Goal: Task Accomplishment & Management: Manage account settings

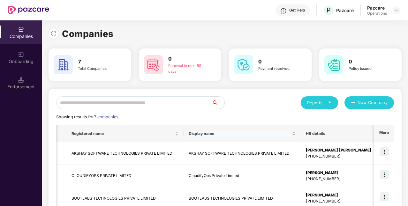
scroll to position [0, 129]
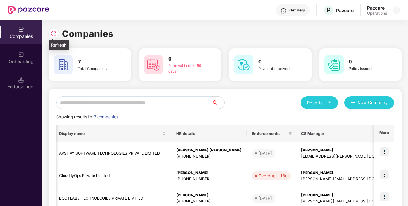
click at [50, 35] on img at bounding box center [53, 33] width 6 height 6
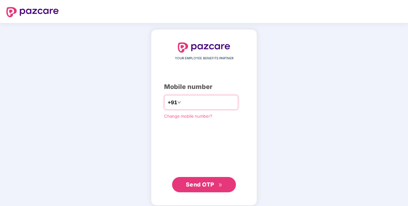
type input "**********"
click at [203, 184] on span "Send OTP" at bounding box center [200, 184] width 28 height 7
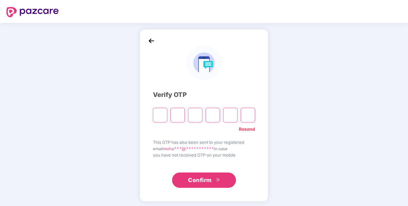
type input "*"
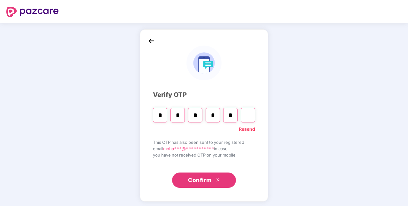
type input "*"
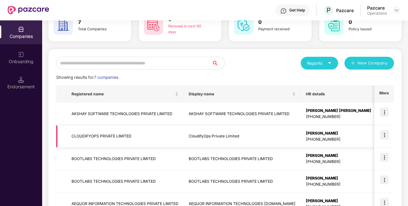
click at [386, 135] on img at bounding box center [383, 134] width 9 height 9
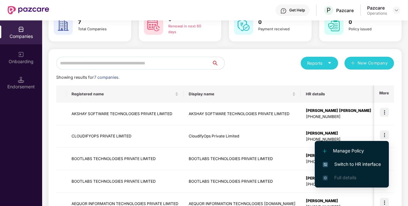
click at [343, 162] on span "Switch to HR interface" at bounding box center [351, 164] width 58 height 7
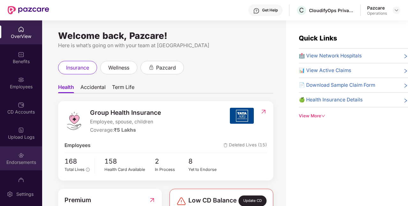
click at [32, 157] on div "Endorsements" at bounding box center [21, 158] width 42 height 24
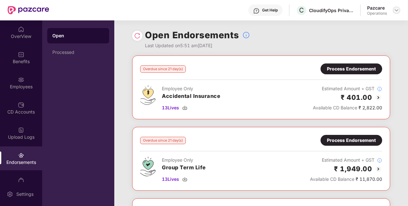
click at [398, 9] on img at bounding box center [395, 10] width 5 height 5
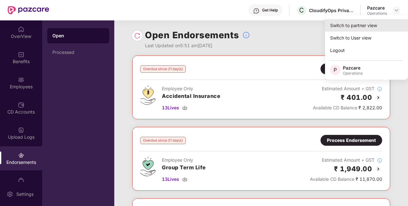
click at [362, 27] on div "Switch to partner view" at bounding box center [366, 25] width 83 height 12
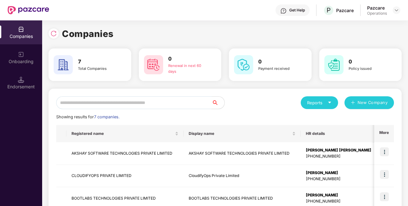
click at [85, 100] on input "text" at bounding box center [133, 102] width 155 height 13
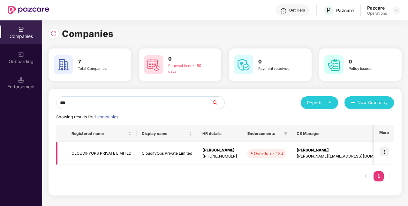
type input "***"
click at [98, 155] on td "CLOUDIFYOPS PRIVATE LIMITED" at bounding box center [101, 153] width 70 height 23
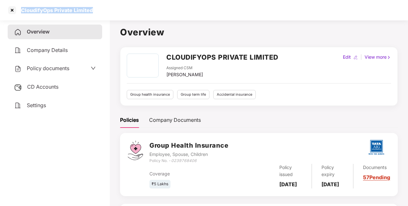
drag, startPoint x: 22, startPoint y: 9, endPoint x: 95, endPoint y: 18, distance: 73.8
click at [95, 18] on div "CloudifyOps Private Limited" at bounding box center [204, 10] width 408 height 20
copy div "CloudifyOps Private Limited"
click at [75, 68] on div "Policy documents" at bounding box center [55, 68] width 82 height 8
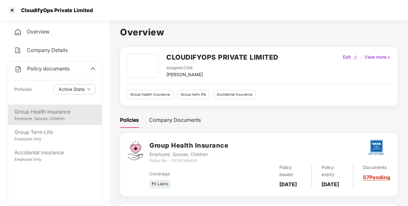
click at [80, 112] on div "Group Health Insurance" at bounding box center [54, 112] width 81 height 8
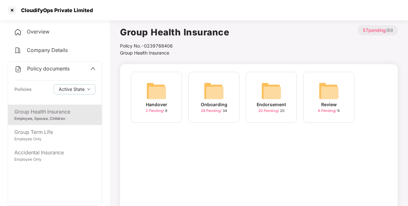
click at [278, 107] on div "Endorsement" at bounding box center [270, 104] width 29 height 7
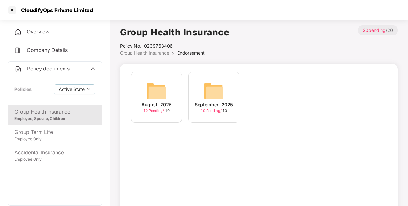
click at [225, 108] on div "10 Pending / 10" at bounding box center [214, 110] width 26 height 5
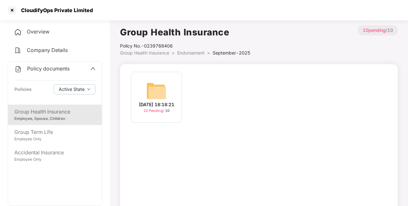
click at [172, 103] on div "[DATE] 18:18:21" at bounding box center [156, 104] width 35 height 7
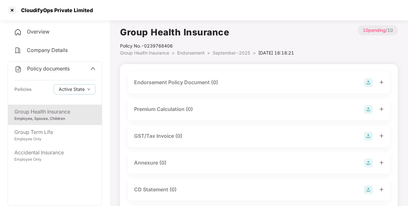
click at [94, 70] on icon "up" at bounding box center [92, 68] width 5 height 5
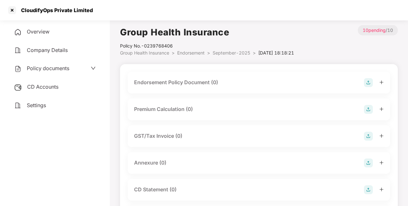
click at [61, 85] on div "CD Accounts" at bounding box center [55, 87] width 94 height 15
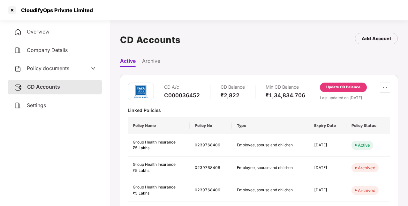
click at [85, 69] on div "Policy documents" at bounding box center [55, 68] width 82 height 8
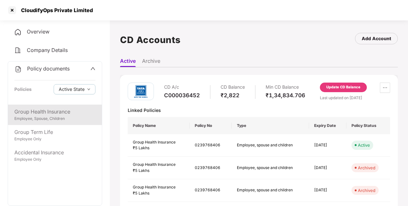
click at [71, 112] on div "Group Health Insurance" at bounding box center [54, 112] width 81 height 8
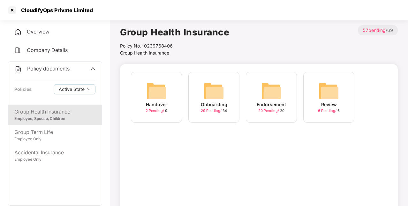
click at [283, 107] on div "Endorsement" at bounding box center [270, 104] width 29 height 7
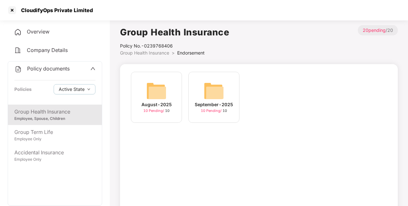
click at [220, 102] on div "September-2025" at bounding box center [214, 104] width 38 height 7
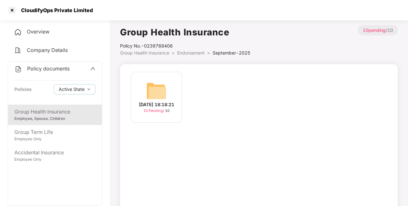
click at [166, 101] on div "[DATE] 18:18:21" at bounding box center [156, 104] width 35 height 7
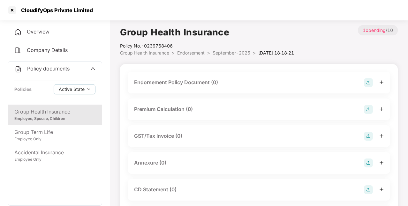
click at [210, 85] on div "Endorsement Policy Document (0)" at bounding box center [176, 82] width 84 height 8
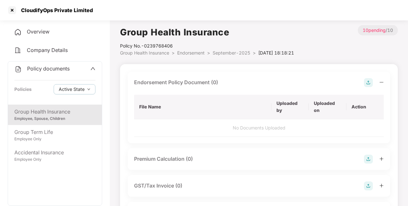
click at [368, 82] on img at bounding box center [368, 82] width 9 height 9
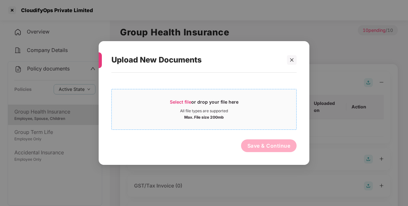
click at [196, 99] on div "Select file or drop your file here" at bounding box center [204, 104] width 69 height 10
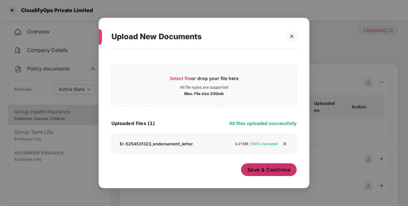
click at [272, 170] on span "Save & Continue" at bounding box center [268, 169] width 43 height 7
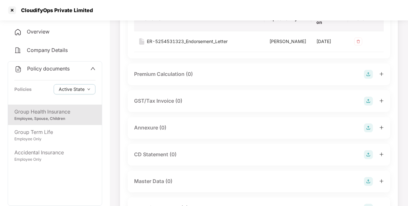
scroll to position [88, 0]
click at [370, 131] on img at bounding box center [368, 127] width 9 height 9
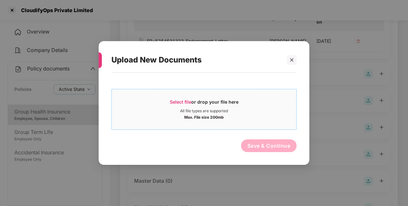
click at [183, 102] on span "Select file" at bounding box center [180, 101] width 21 height 5
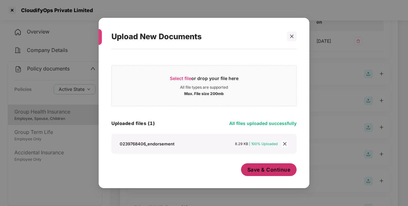
click at [268, 173] on button "Save & Continue" at bounding box center [269, 169] width 56 height 13
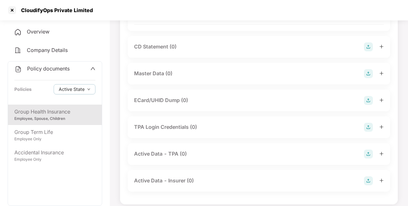
scroll to position [249, 0]
click at [367, 78] on img at bounding box center [368, 73] width 9 height 9
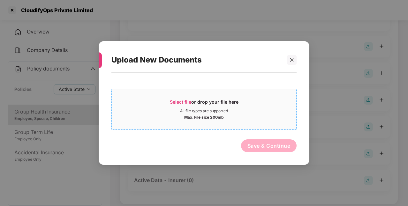
click at [187, 103] on span "Select file" at bounding box center [180, 101] width 21 height 5
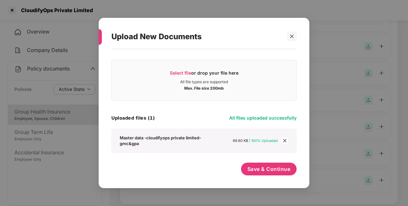
scroll to position [5, 0]
click at [265, 170] on span "Save & Continue" at bounding box center [268, 169] width 43 height 7
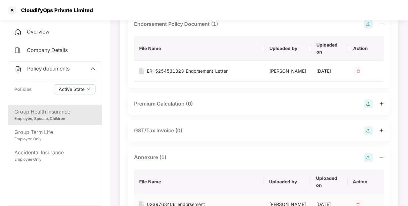
scroll to position [0, 0]
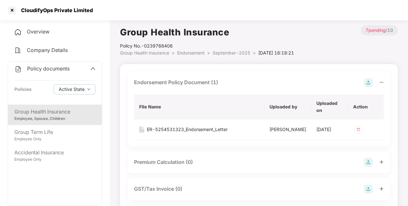
click at [74, 73] on div "Policy documents Policies Active State" at bounding box center [55, 83] width 94 height 43
click at [94, 70] on icon "up" at bounding box center [93, 68] width 4 height 3
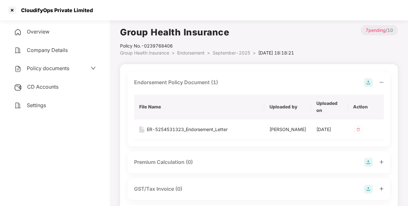
click at [65, 90] on div "CD Accounts" at bounding box center [55, 87] width 94 height 15
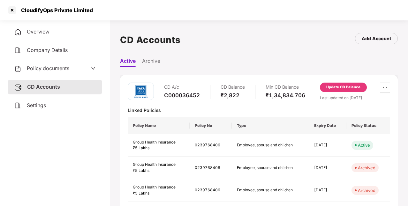
click at [359, 88] on div "Update CD Balance" at bounding box center [343, 88] width 34 height 6
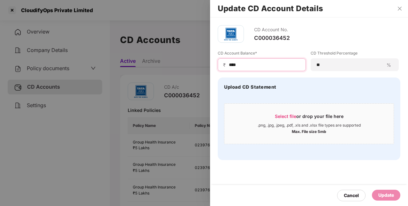
click at [285, 64] on input "****" at bounding box center [264, 65] width 72 height 7
type input "*****"
click at [386, 195] on div "Update" at bounding box center [386, 195] width 16 height 7
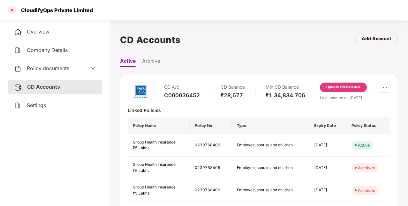
click at [12, 14] on div at bounding box center [12, 10] width 10 height 10
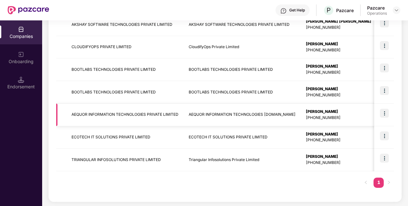
click at [115, 114] on td "AEQUOR INFORMATION TECHNOLOGIES PRIVATE LIMITED" at bounding box center [124, 115] width 117 height 23
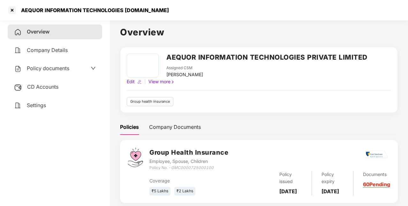
click at [73, 67] on div "Policy documents" at bounding box center [55, 68] width 82 height 8
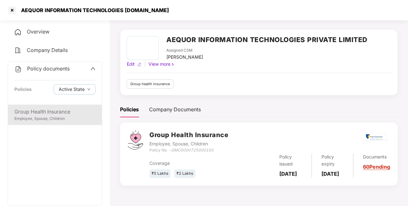
click at [70, 114] on div "Group Health Insurance" at bounding box center [54, 112] width 81 height 8
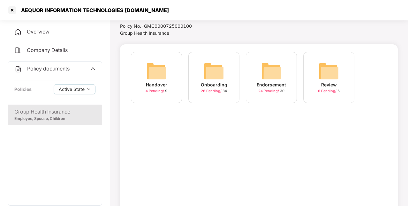
click at [274, 84] on div "Endorsement" at bounding box center [270, 84] width 29 height 7
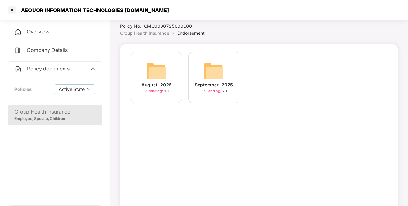
click at [232, 84] on div "September-2025" at bounding box center [214, 84] width 38 height 7
click at [232, 84] on div "[DATE] 17:55:27" at bounding box center [213, 84] width 35 height 7
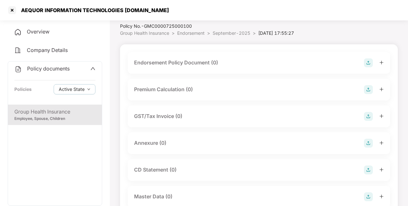
click at [368, 62] on img at bounding box center [368, 62] width 9 height 9
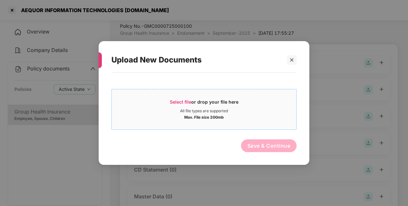
click at [180, 100] on span "Select file" at bounding box center [180, 101] width 21 height 5
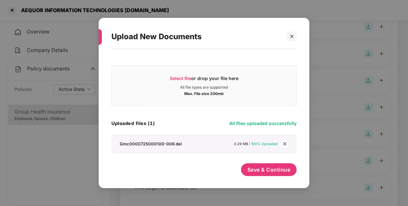
scroll to position [0, 0]
click at [188, 78] on span "Select file" at bounding box center [180, 77] width 21 height 5
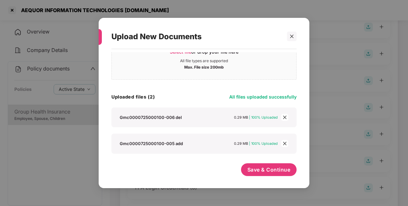
scroll to position [26, 0]
click at [263, 169] on span "Save & Continue" at bounding box center [268, 169] width 43 height 7
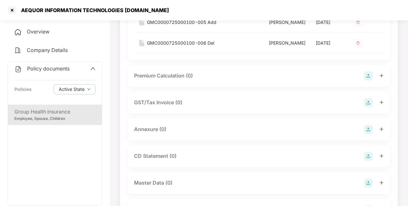
scroll to position [110, 0]
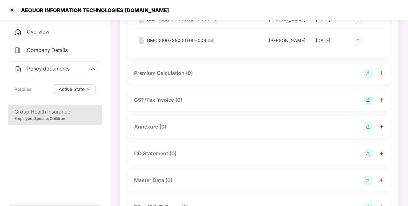
click at [369, 131] on img at bounding box center [368, 126] width 9 height 9
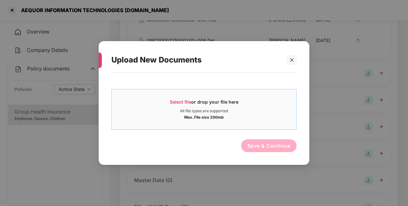
click at [189, 100] on span "Select file" at bounding box center [180, 101] width 21 height 5
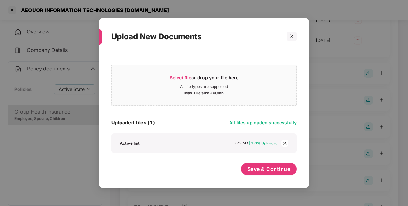
scroll to position [0, 0]
click at [258, 168] on span "Save & Continue" at bounding box center [268, 169] width 43 height 7
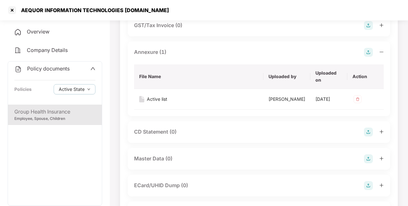
scroll to position [239, 0]
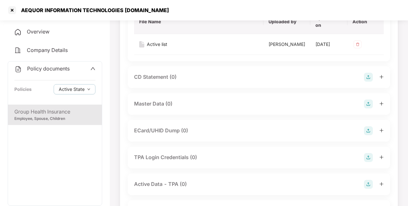
click at [369, 108] on img at bounding box center [368, 103] width 9 height 9
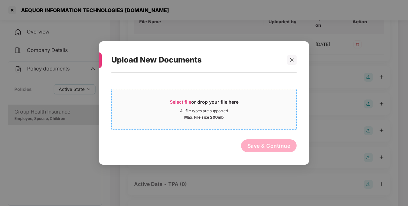
click at [187, 100] on span "Select file" at bounding box center [180, 101] width 21 height 5
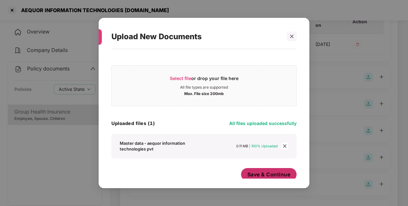
click at [259, 171] on span "Save & Continue" at bounding box center [268, 174] width 43 height 7
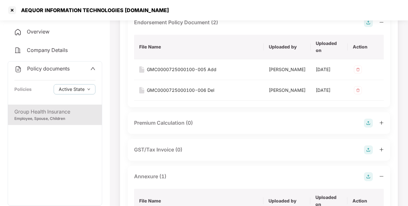
scroll to position [0, 0]
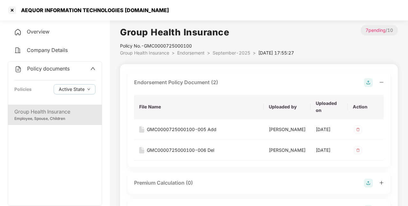
click at [93, 69] on icon "up" at bounding box center [93, 68] width 4 height 3
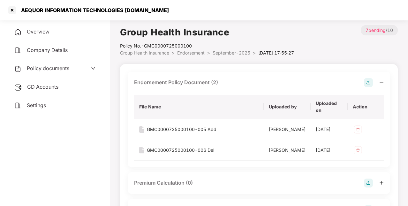
click at [56, 86] on span "CD Accounts" at bounding box center [42, 87] width 31 height 6
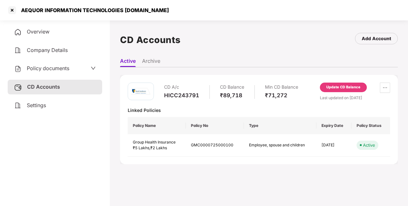
click at [350, 87] on div "Update CD Balance" at bounding box center [343, 88] width 34 height 6
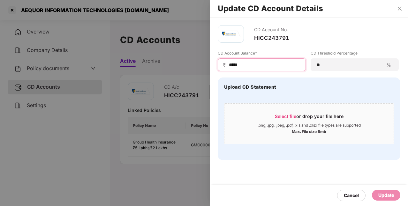
click at [291, 65] on input "*****" at bounding box center [264, 65] width 72 height 7
type input "*****"
click at [386, 197] on div "Update" at bounding box center [386, 195] width 16 height 7
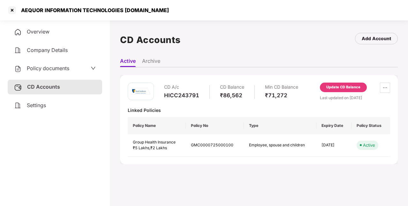
click at [92, 70] on icon "down" at bounding box center [93, 68] width 5 height 5
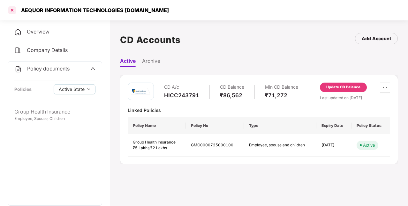
click at [11, 12] on div at bounding box center [12, 10] width 10 height 10
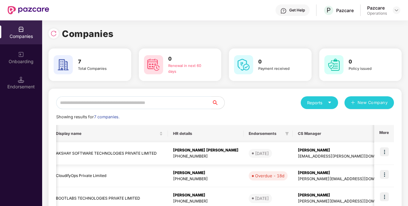
scroll to position [115, 0]
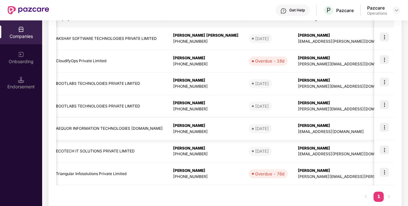
click at [125, 131] on td "AEQUOR INFORMATION TECHNOLOGIES [DOMAIN_NAME]" at bounding box center [109, 129] width 117 height 23
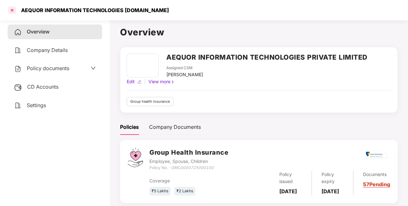
click at [13, 11] on div at bounding box center [12, 10] width 10 height 10
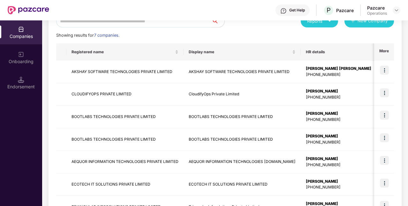
scroll to position [0, 0]
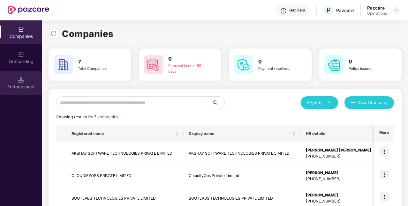
click at [20, 85] on div "Endorsement" at bounding box center [21, 87] width 42 height 6
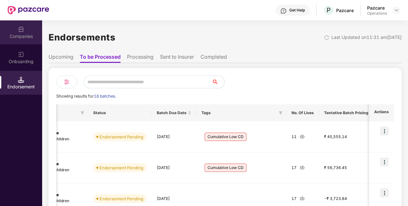
click at [27, 31] on div "Companies" at bounding box center [21, 32] width 42 height 24
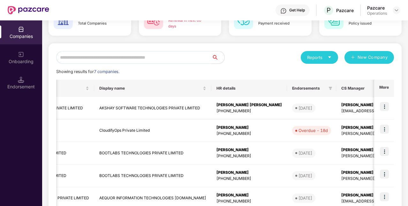
scroll to position [49, 0]
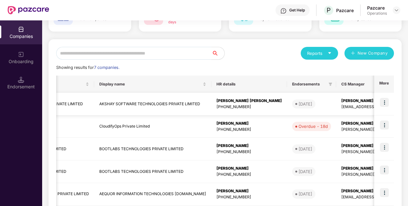
click at [384, 103] on img at bounding box center [383, 102] width 9 height 9
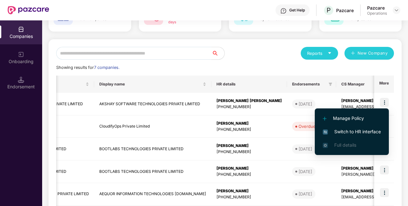
click at [362, 130] on span "Switch to HR interface" at bounding box center [351, 131] width 58 height 7
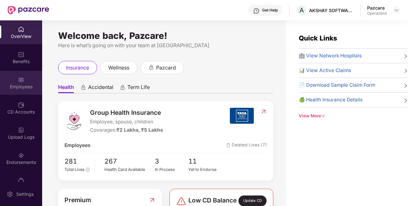
scroll to position [15, 0]
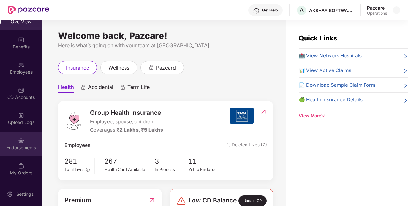
click at [18, 137] on img at bounding box center [21, 140] width 6 height 6
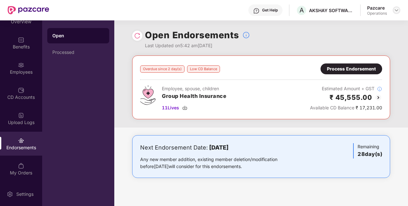
click at [395, 12] on img at bounding box center [395, 10] width 5 height 5
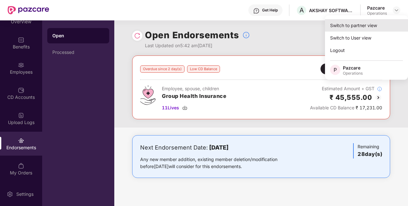
click at [351, 27] on div "Switch to partner view" at bounding box center [366, 25] width 83 height 12
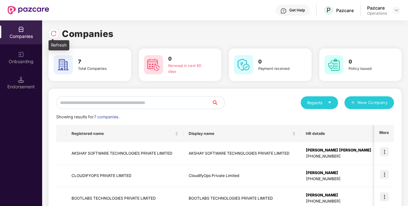
click at [53, 35] on img at bounding box center [53, 33] width 6 height 6
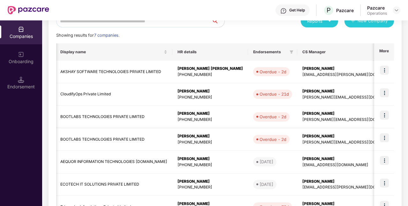
scroll to position [0, 129]
click at [386, 94] on img at bounding box center [383, 92] width 9 height 9
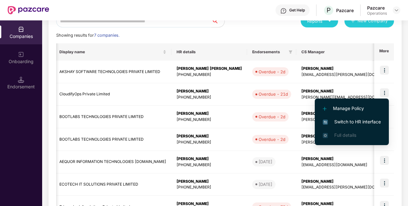
click at [349, 121] on span "Switch to HR interface" at bounding box center [351, 121] width 58 height 7
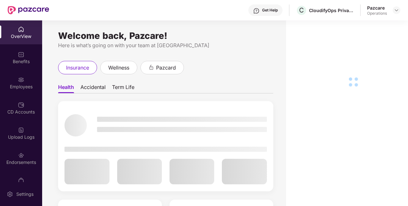
scroll to position [40, 0]
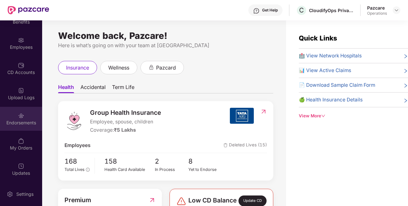
click at [13, 117] on div "Endorsements" at bounding box center [21, 119] width 42 height 24
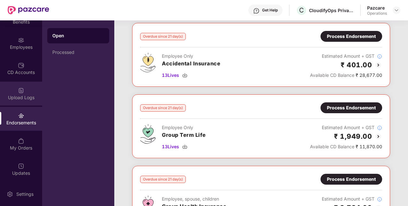
scroll to position [0, 0]
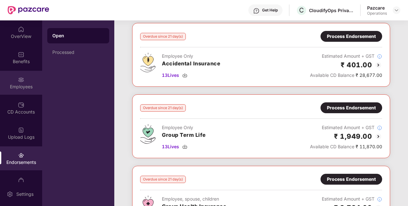
click at [12, 82] on div "Employees" at bounding box center [21, 83] width 42 height 24
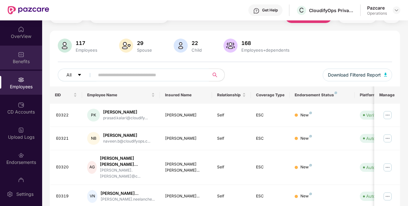
click at [11, 53] on div "Benefits" at bounding box center [21, 58] width 42 height 24
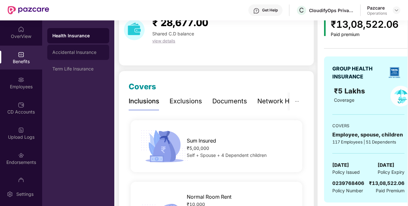
click at [61, 49] on div "Accidental Insurance" at bounding box center [78, 52] width 62 height 15
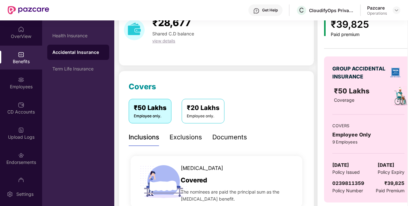
scroll to position [0, 0]
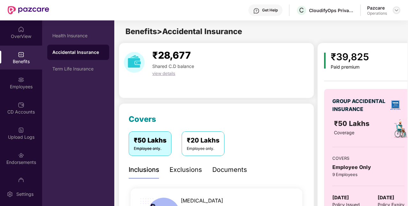
click at [397, 10] on img at bounding box center [395, 10] width 5 height 5
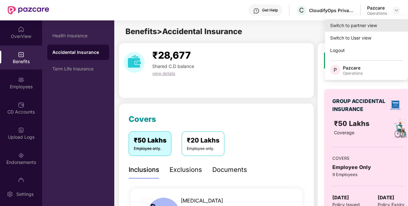
click at [359, 27] on div "Switch to partner view" at bounding box center [366, 25] width 83 height 12
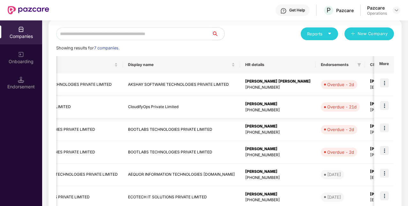
scroll to position [69, 0]
click at [167, 112] on td "CloudifyOps Private Limited" at bounding box center [181, 107] width 117 height 23
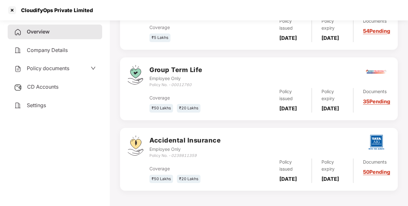
scroll to position [0, 0]
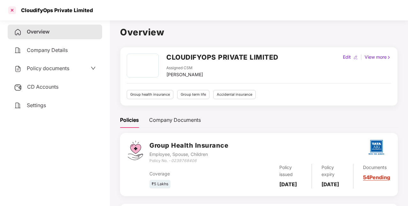
click at [12, 11] on div at bounding box center [12, 10] width 10 height 10
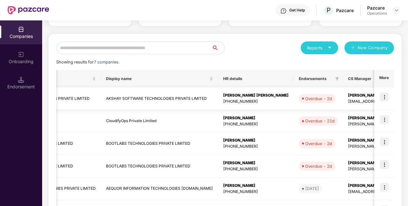
scroll to position [0, 82]
click at [386, 119] on img at bounding box center [383, 119] width 9 height 9
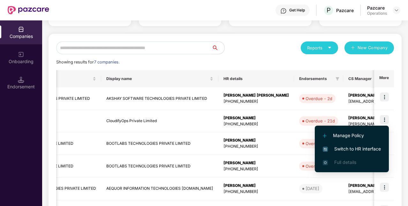
click at [345, 146] on span "Switch to HR interface" at bounding box center [351, 148] width 58 height 7
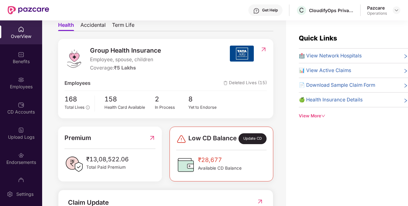
scroll to position [63, 0]
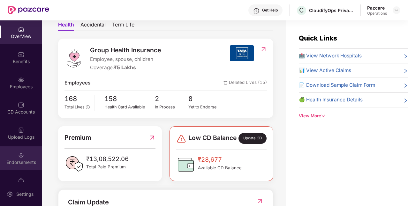
click at [27, 160] on div "Endorsements" at bounding box center [21, 162] width 42 height 6
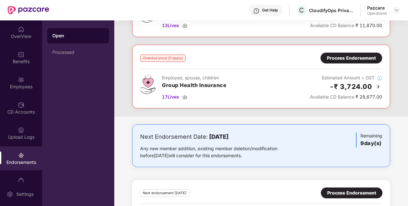
scroll to position [154, 0]
click at [183, 97] on img at bounding box center [184, 96] width 5 height 5
